Goal: Transaction & Acquisition: Download file/media

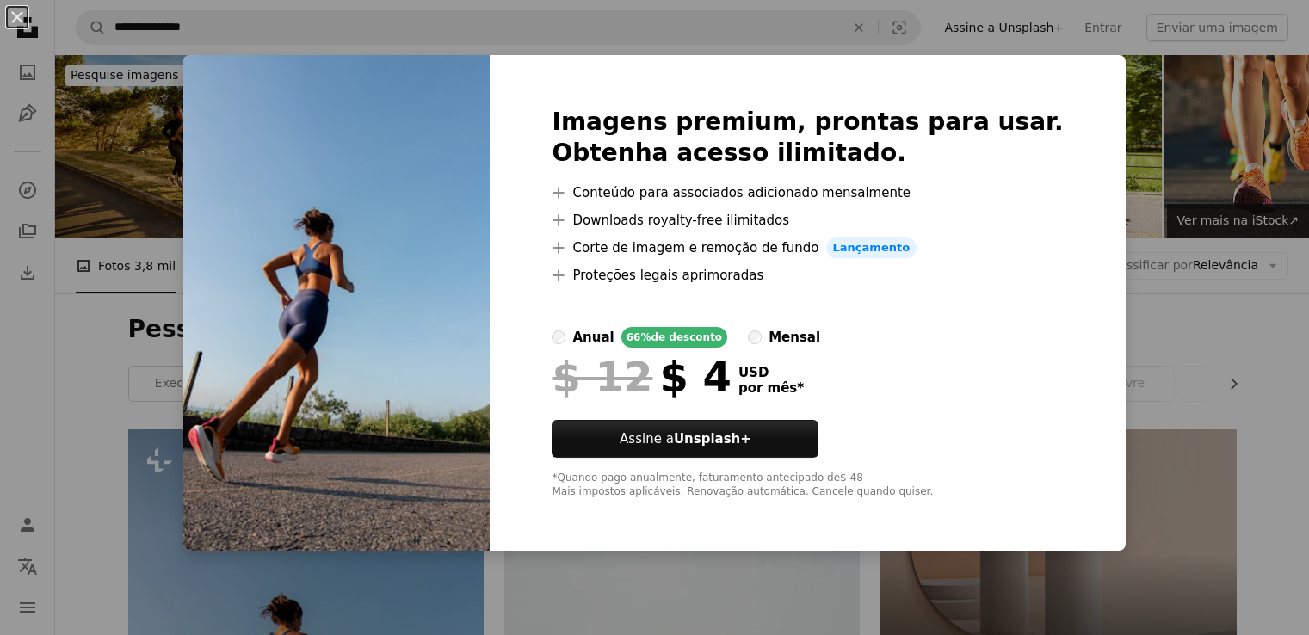
scroll to position [434, 0]
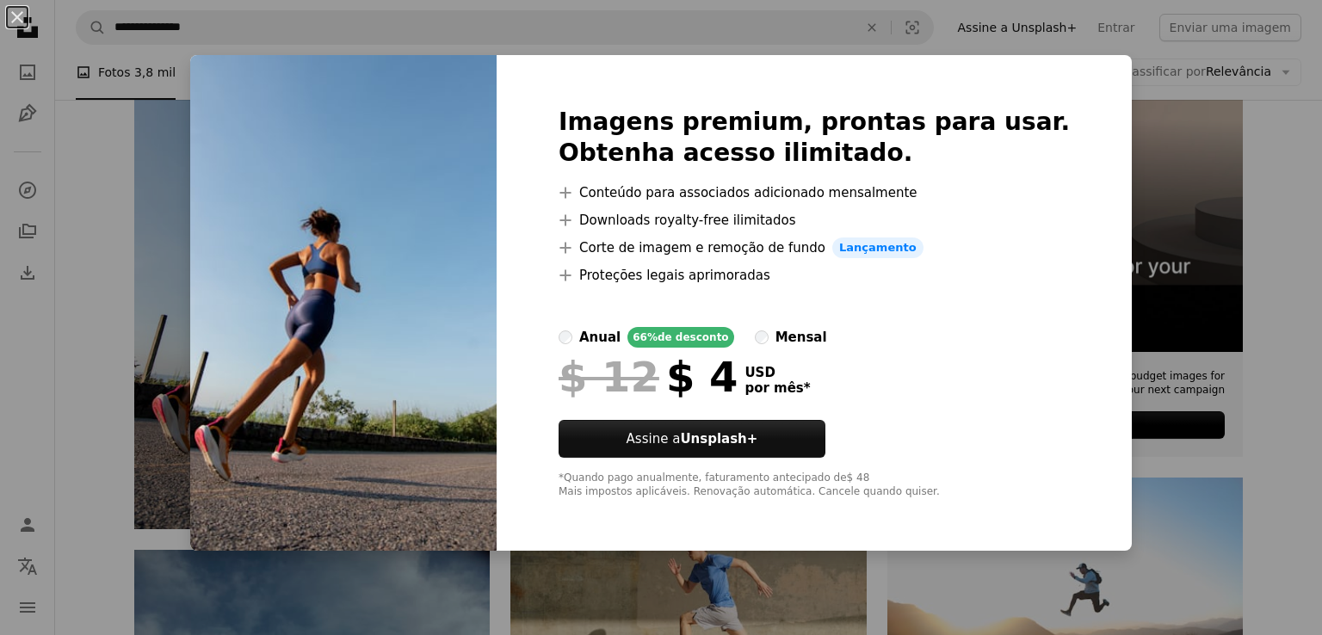
click at [1263, 152] on div "An X shape Imagens premium, prontas para usar. Obtenha acesso ilimitado. A plus…" at bounding box center [661, 317] width 1322 height 635
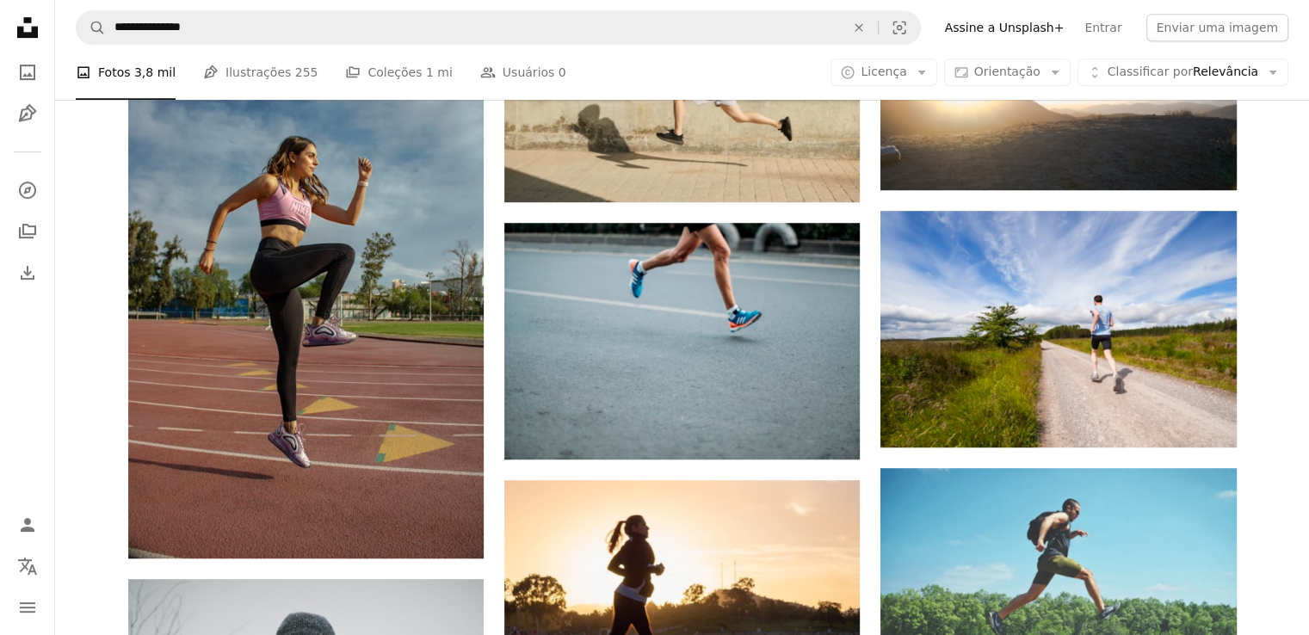
scroll to position [964, 0]
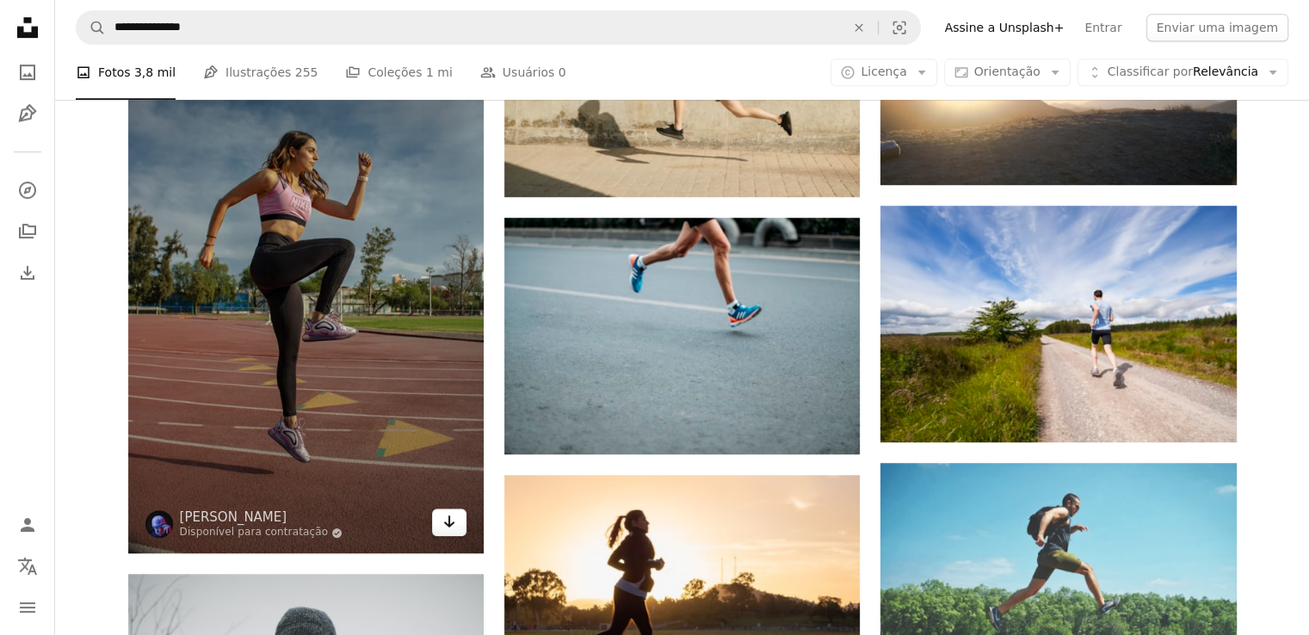
click at [454, 530] on icon "Arrow pointing down" at bounding box center [449, 521] width 14 height 21
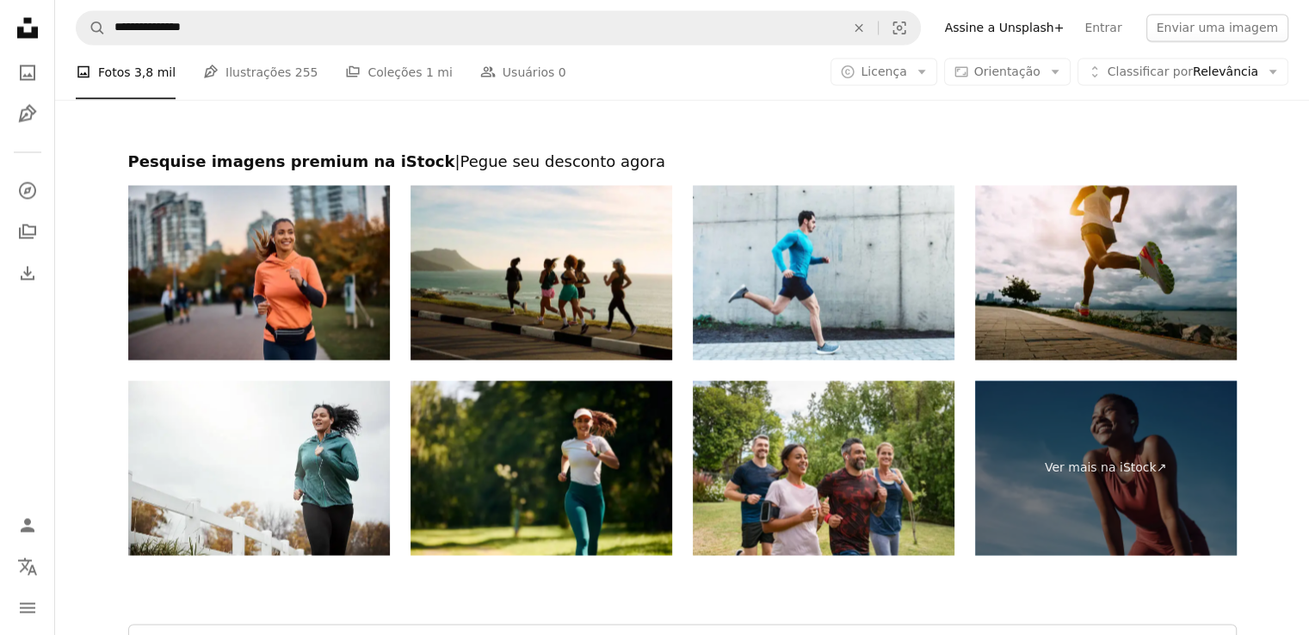
scroll to position [3478, 0]
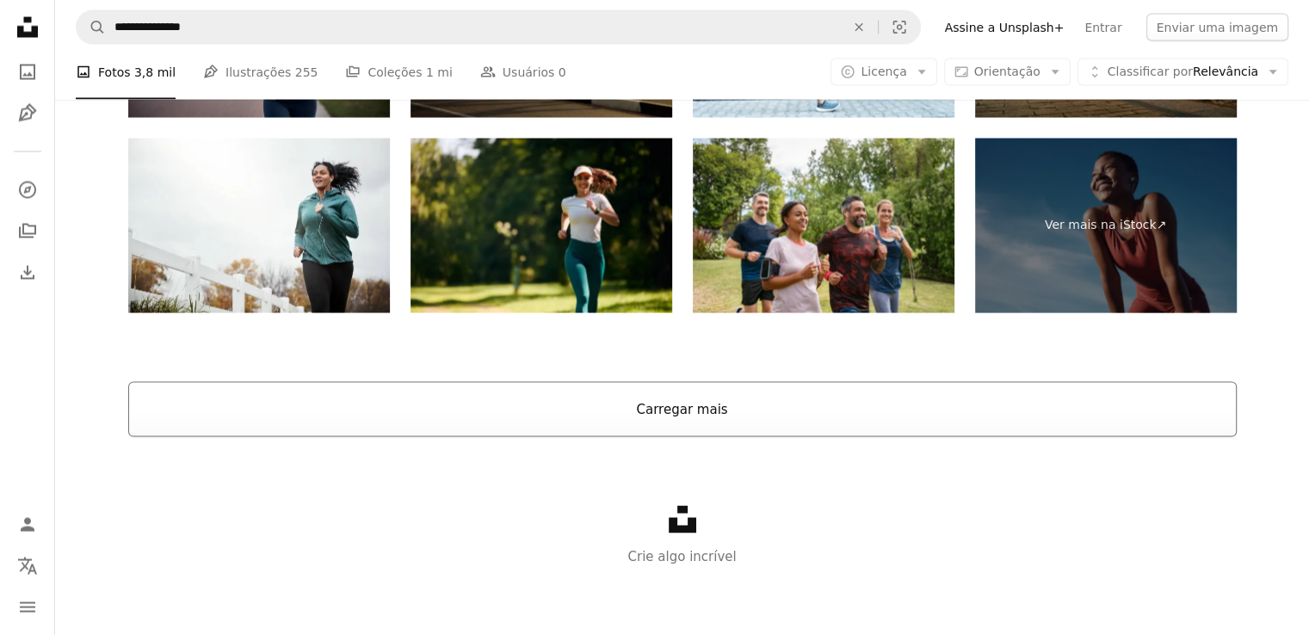
click at [750, 419] on button "Carregar mais" at bounding box center [682, 409] width 1108 height 55
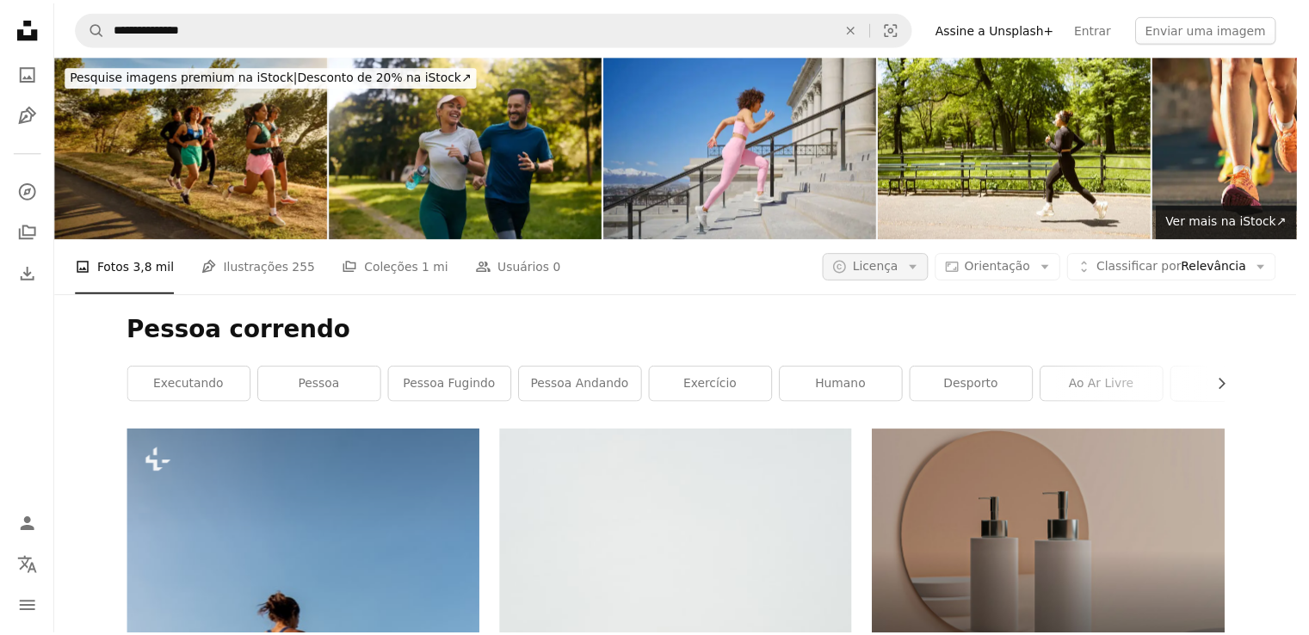
scroll to position [3410, 0]
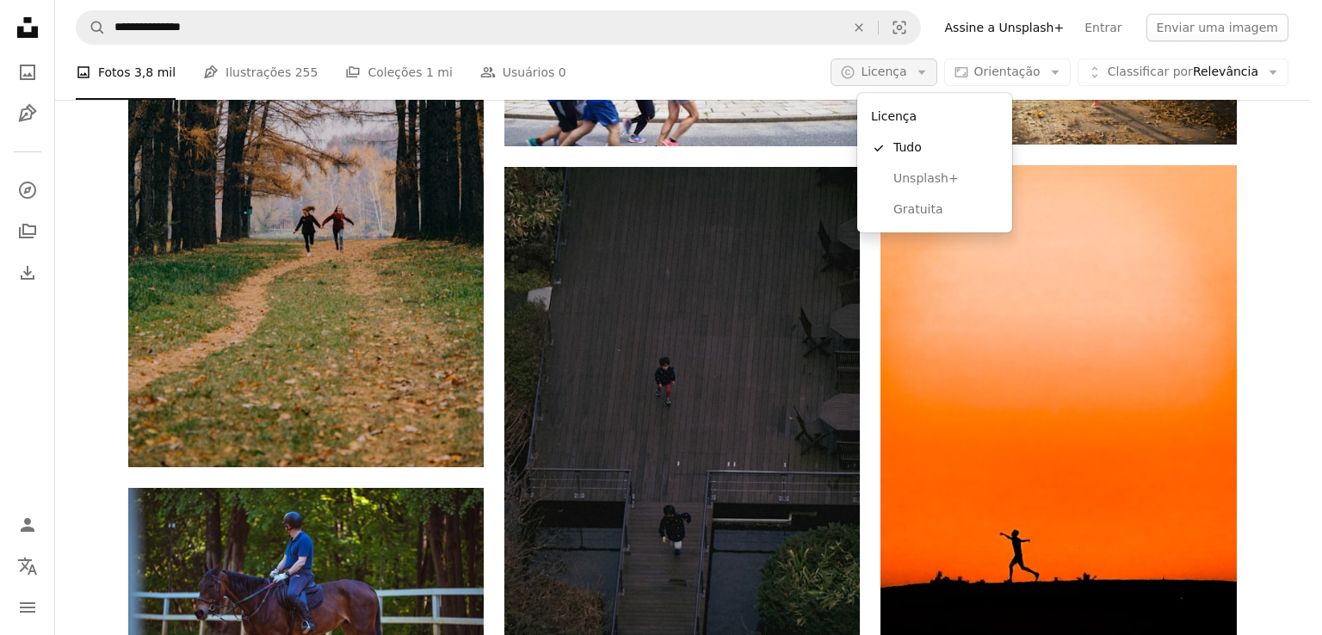
click at [936, 72] on button "A copyright icon © Licença Arrow down" at bounding box center [883, 73] width 106 height 28
click at [929, 201] on span "Gratuita" at bounding box center [946, 209] width 105 height 17
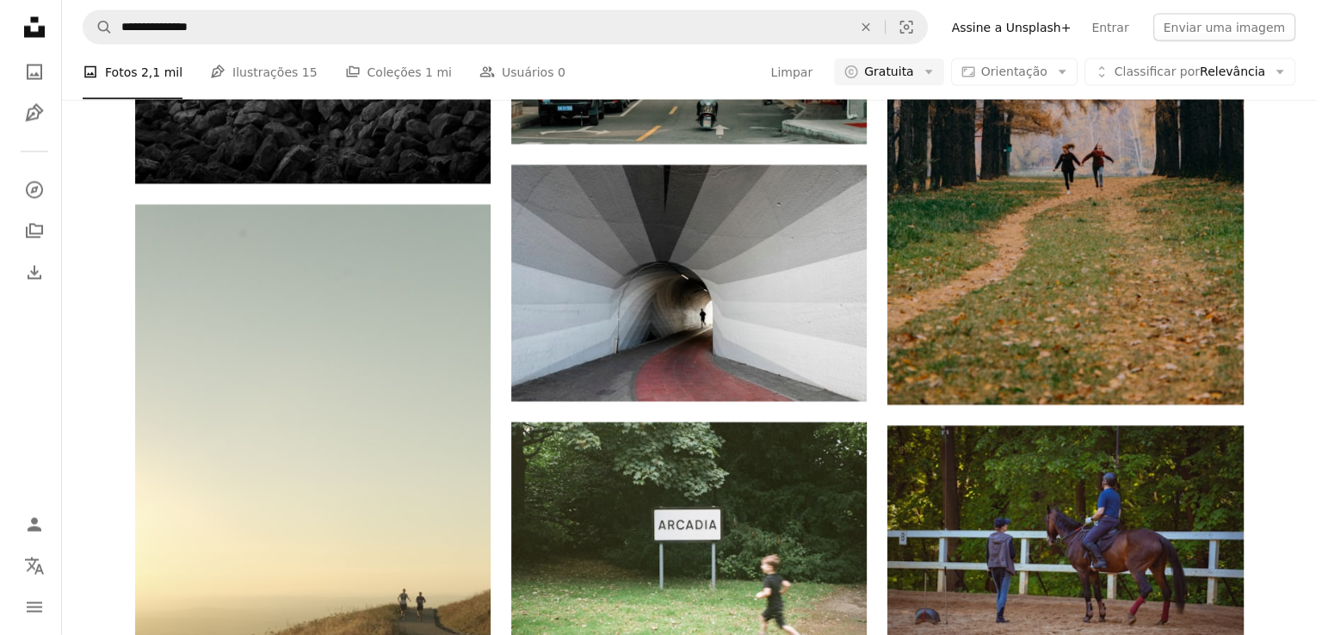
scroll to position [14412, 0]
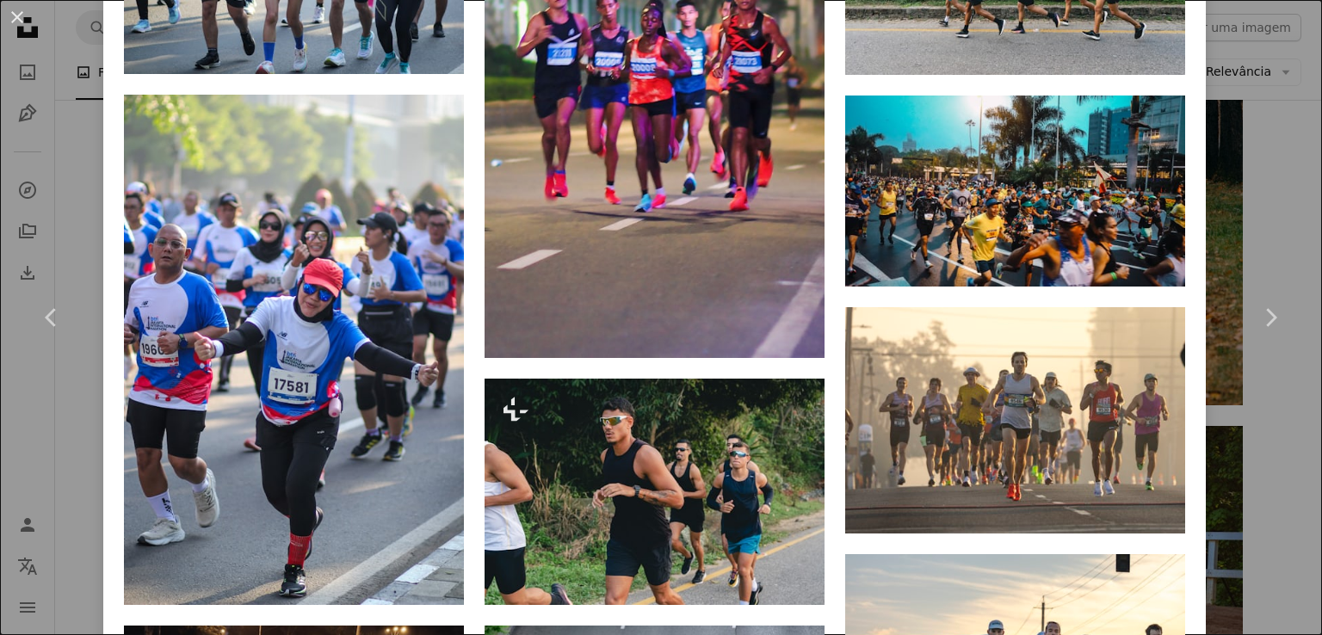
scroll to position [2403, 0]
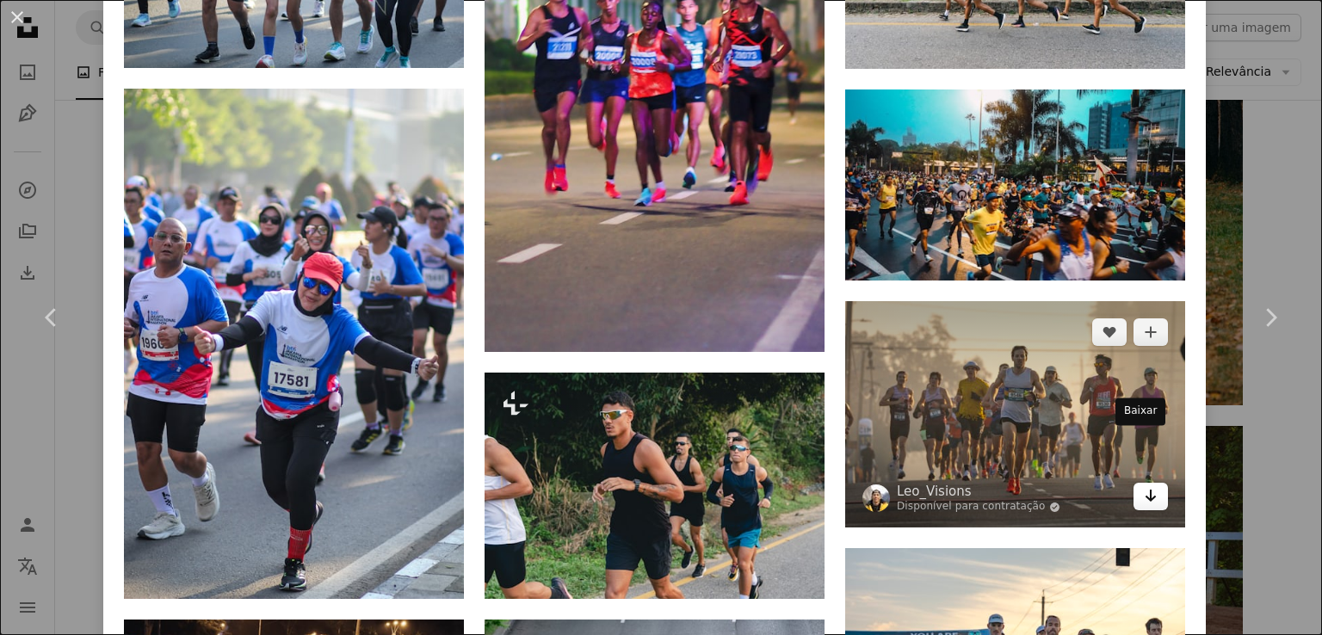
click at [1145, 483] on link "Arrow pointing down" at bounding box center [1150, 497] width 34 height 28
